Goal: Register for event/course

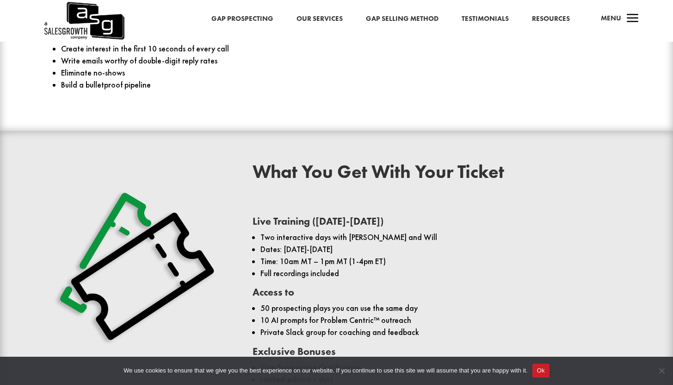
scroll to position [691, 0]
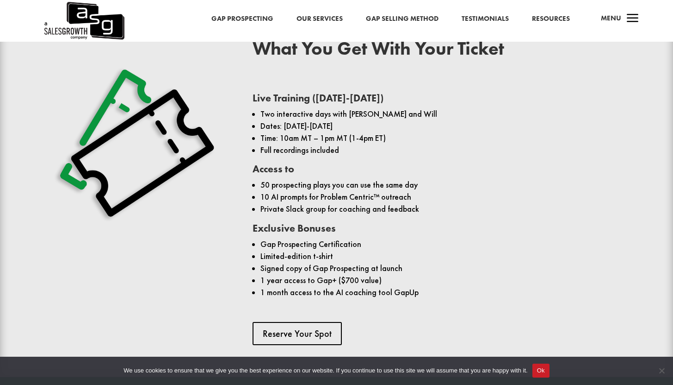
drag, startPoint x: 380, startPoint y: 111, endPoint x: 382, endPoint y: 149, distance: 38.5
click at [379, 141] on ul "Two interactive days with [PERSON_NAME] and Will Dates: [DATE]-[DATE] Time: 10a…" at bounding box center [437, 136] width 368 height 56
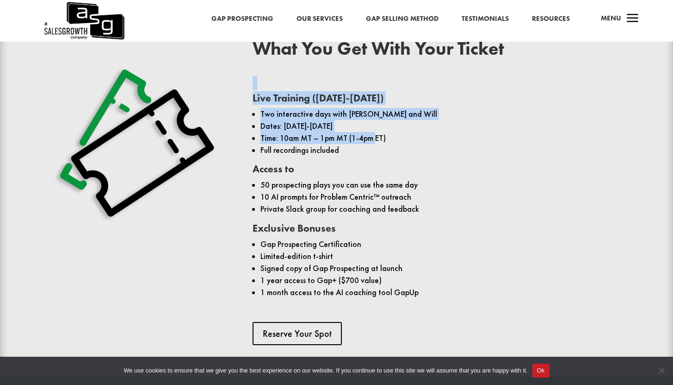
drag, startPoint x: 371, startPoint y: 90, endPoint x: 378, endPoint y: 148, distance: 57.9
click at [377, 145] on div "What You Get With Your Ticket Live Training ([DATE]-[DATE]) Two interactive day…" at bounding box center [437, 191] width 368 height 305
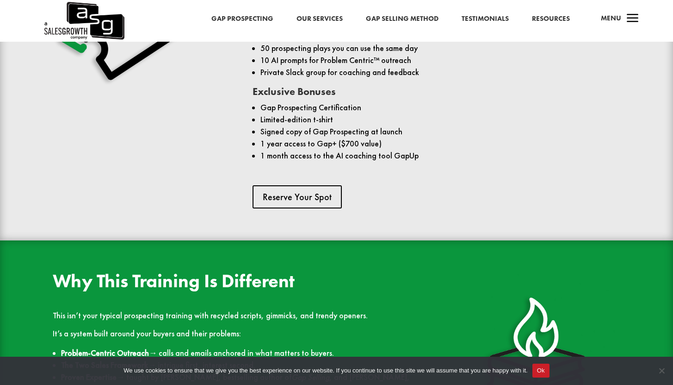
scroll to position [893, 0]
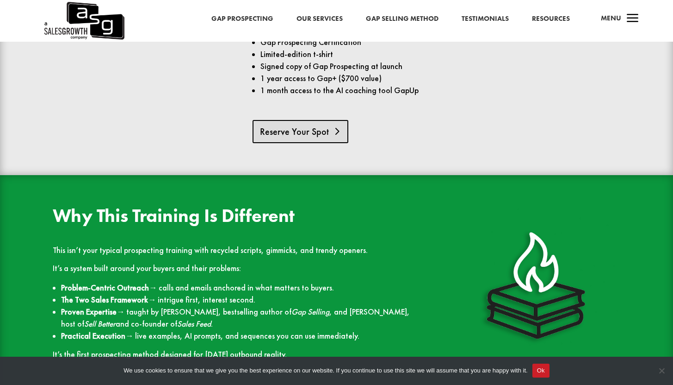
click at [331, 135] on link "Reserve Your Spot" at bounding box center [301, 131] width 96 height 23
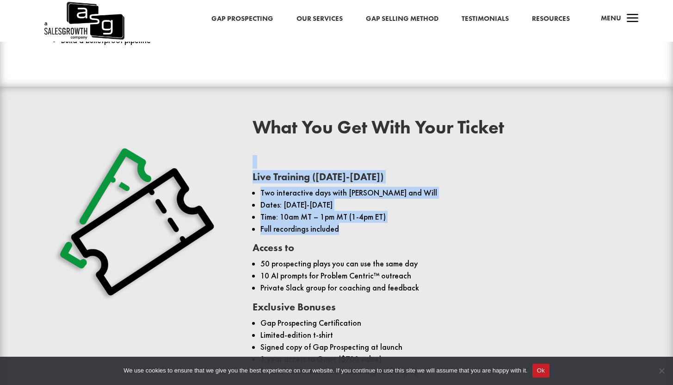
scroll to position [613, 0]
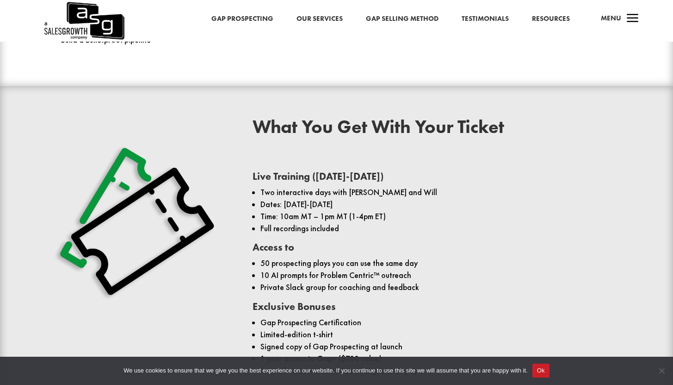
click at [254, 25] on div "Gap Prospecting Our Services Gap Selling Method Testimonials Resources a Menu" at bounding box center [336, 21] width 673 height 42
click at [258, 20] on link "Gap Prospecting" at bounding box center [243, 19] width 62 height 12
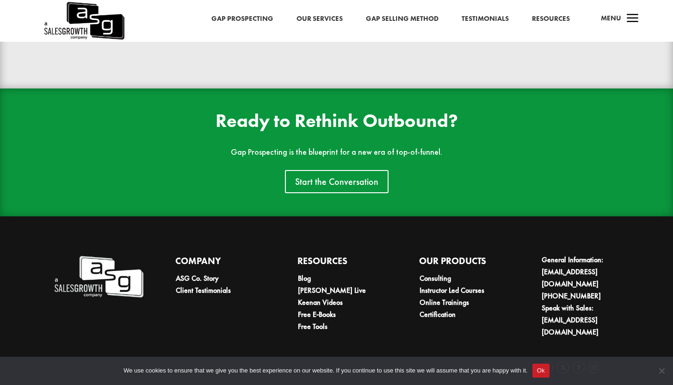
scroll to position [2082, 0]
